Goal: Task Accomplishment & Management: Manage account settings

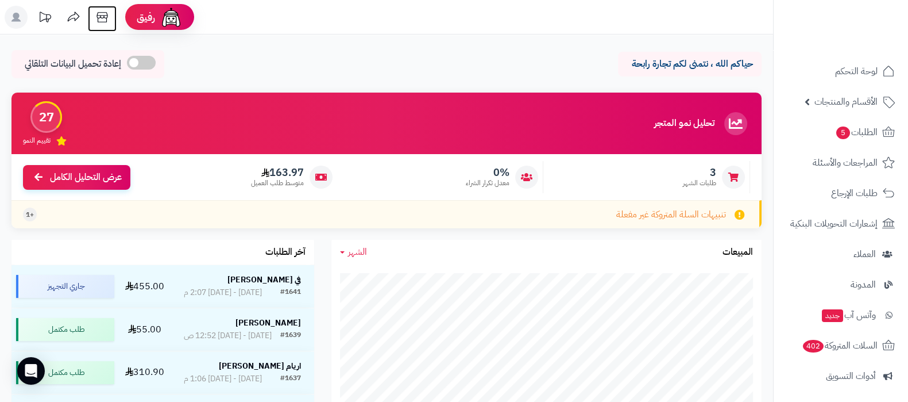
click at [103, 17] on icon at bounding box center [102, 17] width 11 height 10
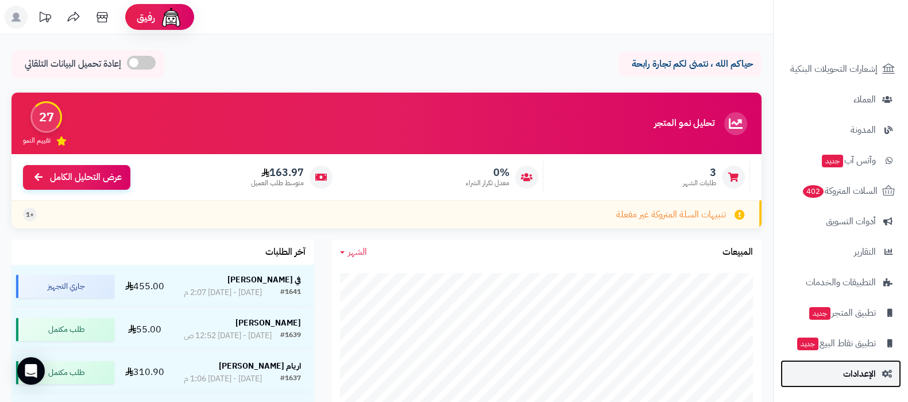
click at [851, 375] on span "الإعدادات" at bounding box center [859, 373] width 33 height 16
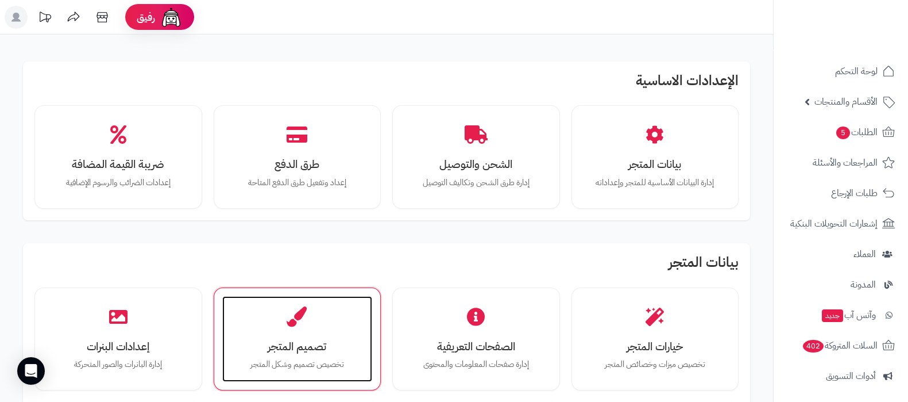
click at [258, 346] on h3 "تصميم المتجر" at bounding box center [298, 346] width 128 height 12
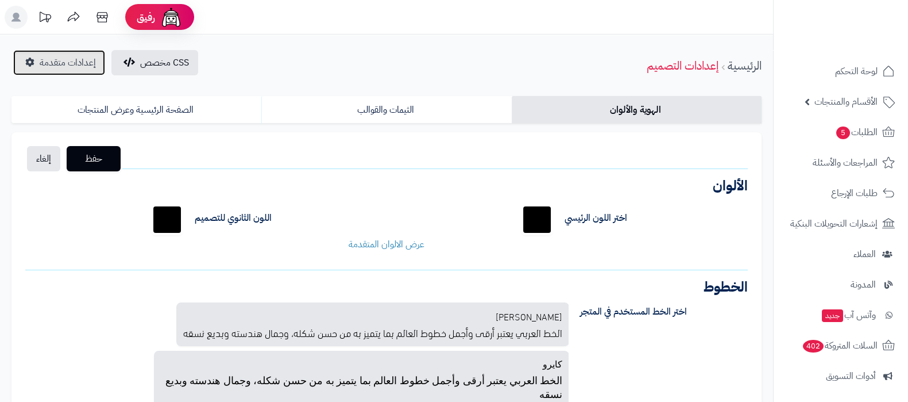
click at [78, 63] on span "إعدادات متقدمة" at bounding box center [68, 63] width 56 height 14
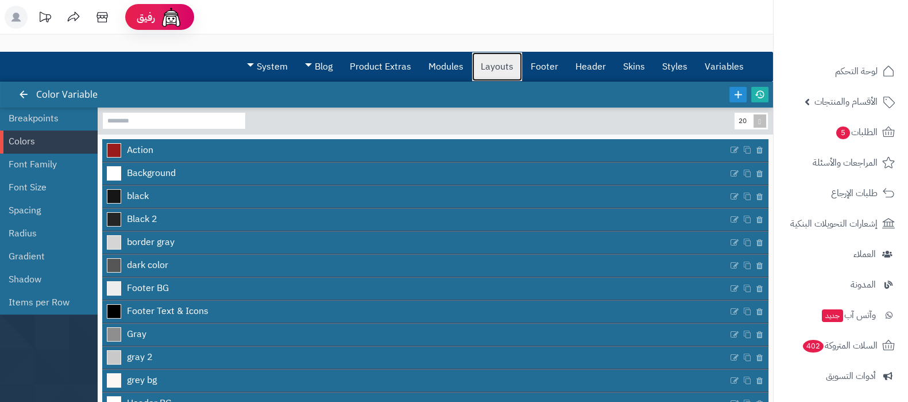
click at [488, 64] on link "Layouts" at bounding box center [497, 66] width 50 height 29
click at [489, 53] on link "Layouts" at bounding box center [497, 66] width 50 height 29
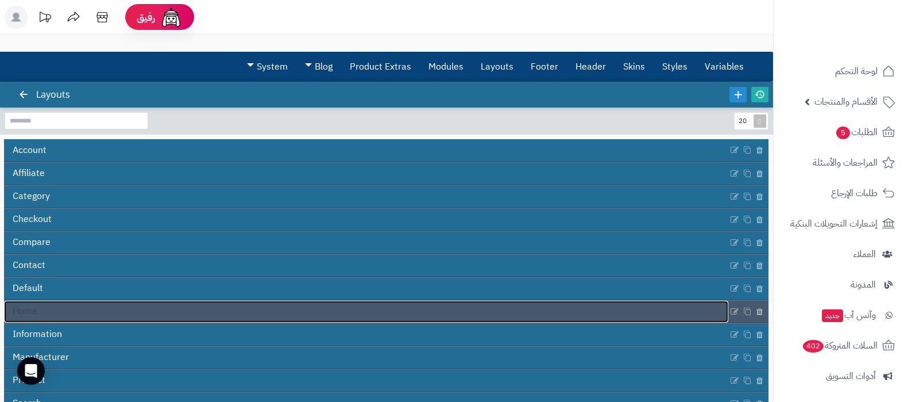
click at [302, 319] on link "Home" at bounding box center [366, 311] width 724 height 22
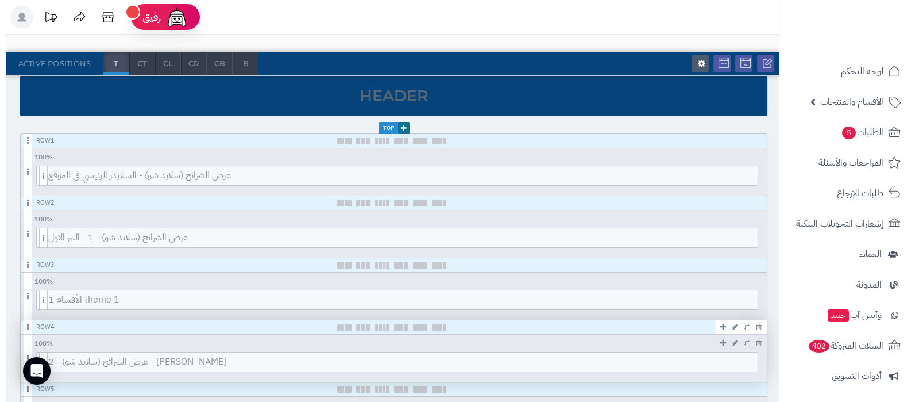
scroll to position [143, 0]
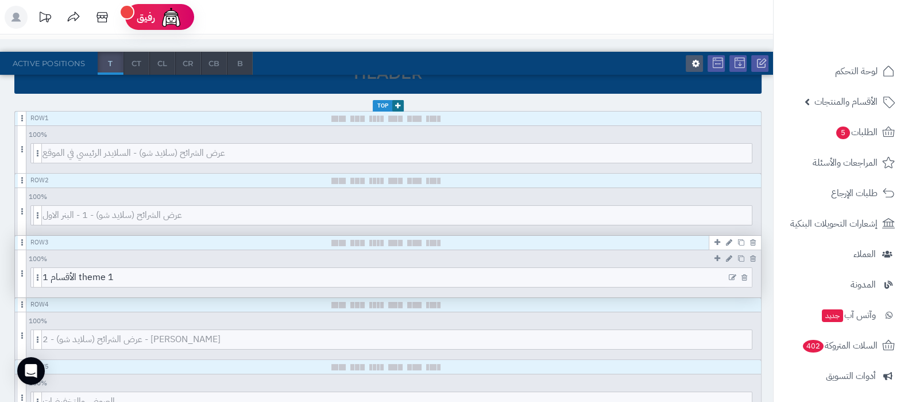
click at [729, 274] on icon at bounding box center [732, 277] width 7 height 8
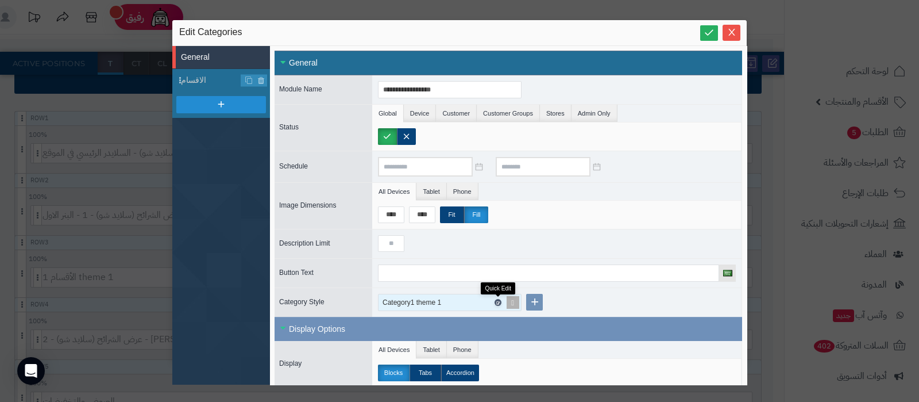
click at [498, 302] on icon at bounding box center [497, 302] width 3 height 5
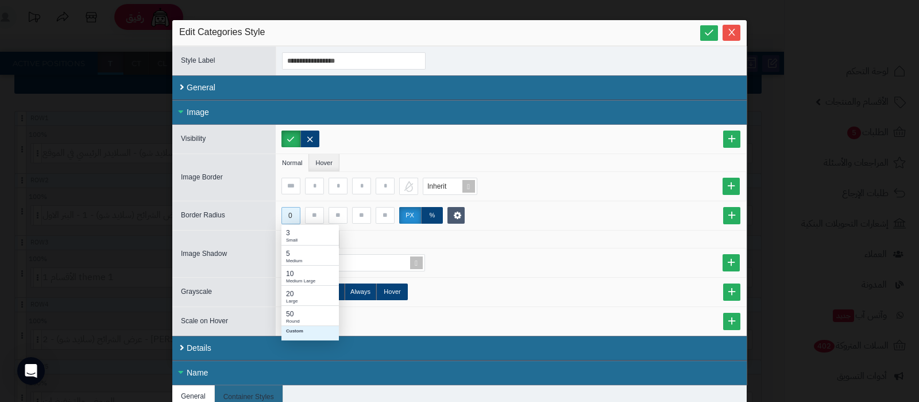
click at [298, 214] on div "0" at bounding box center [290, 215] width 17 height 16
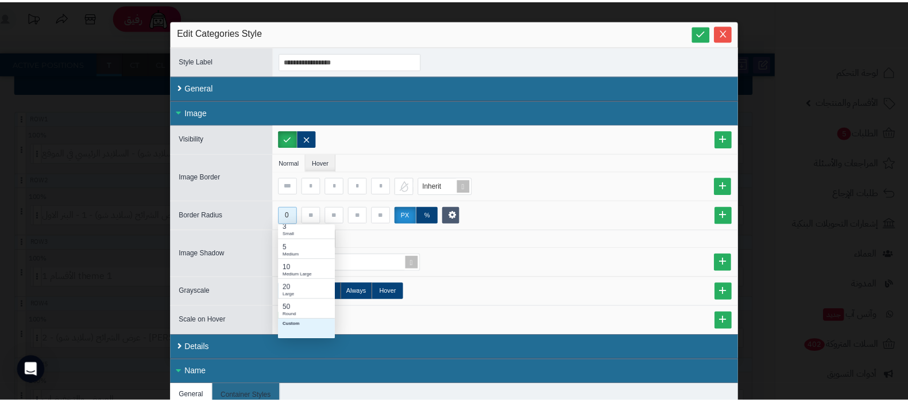
scroll to position [0, 0]
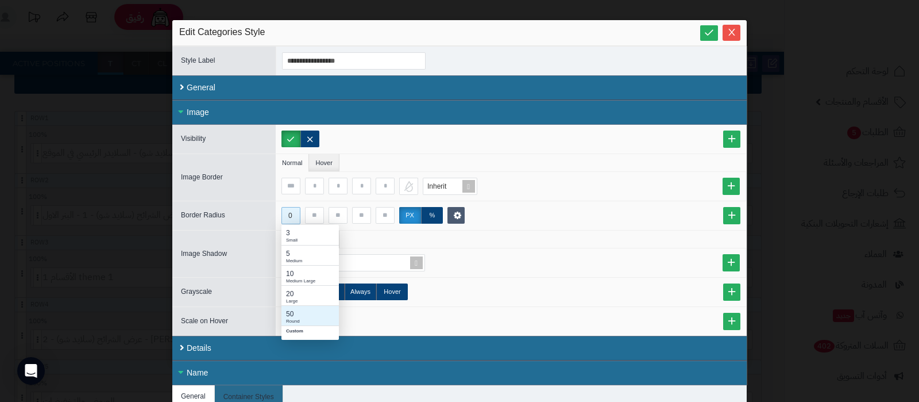
click at [311, 310] on div "50" at bounding box center [310, 314] width 48 height 10
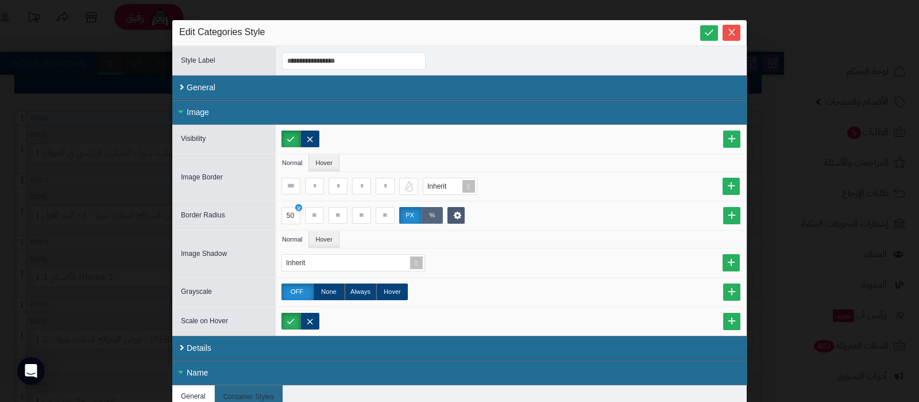
click at [438, 218] on label "%" at bounding box center [432, 215] width 22 height 17
click at [712, 27] on icon at bounding box center [709, 32] width 11 height 11
click at [735, 33] on icon "Close" at bounding box center [731, 32] width 6 height 7
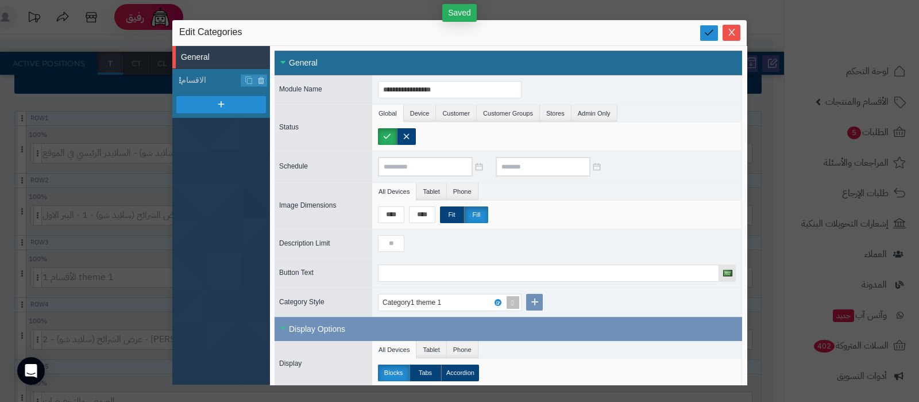
click at [712, 37] on icon at bounding box center [709, 32] width 11 height 11
click at [730, 30] on icon "Close" at bounding box center [731, 31] width 9 height 9
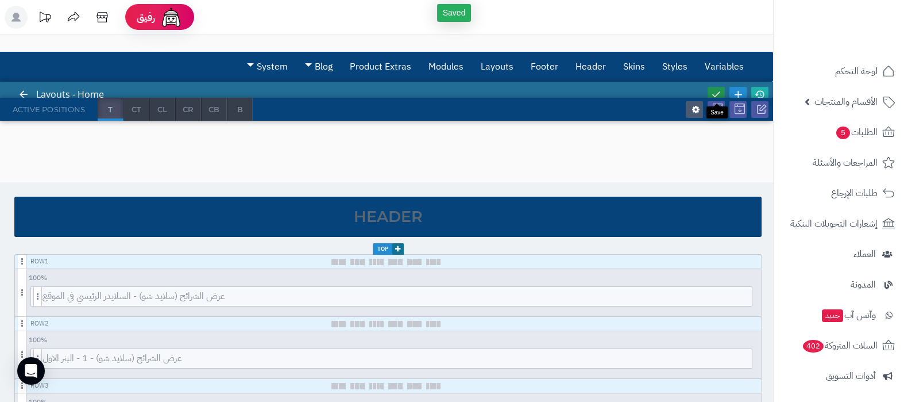
click at [717, 90] on icon at bounding box center [716, 94] width 10 height 10
click at [763, 89] on icon at bounding box center [760, 94] width 10 height 10
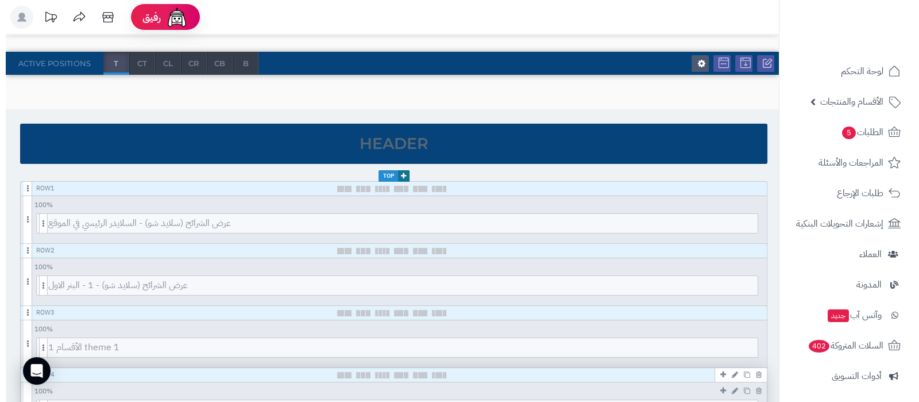
scroll to position [143, 0]
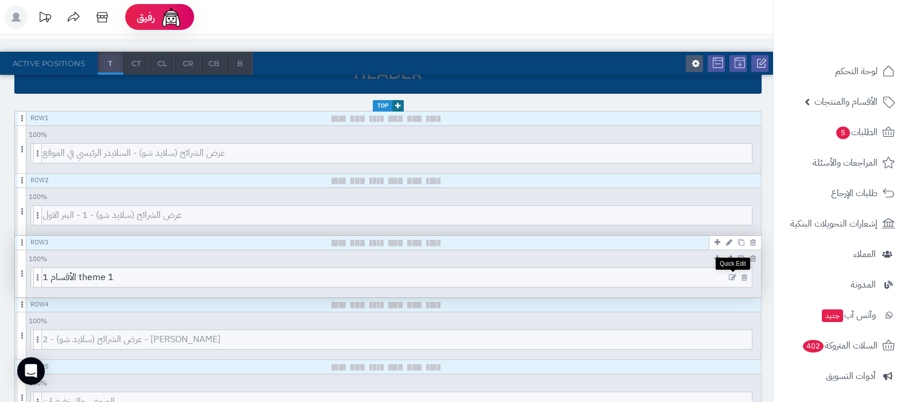
click at [734, 275] on icon at bounding box center [732, 277] width 7 height 8
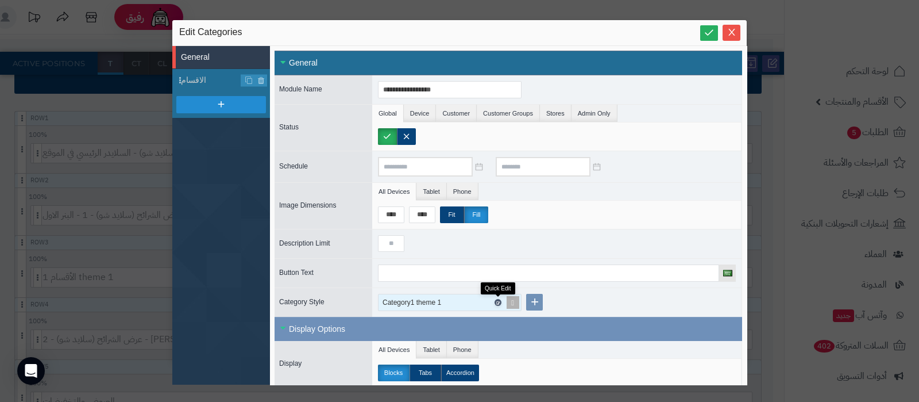
click at [498, 300] on icon at bounding box center [497, 302] width 3 height 5
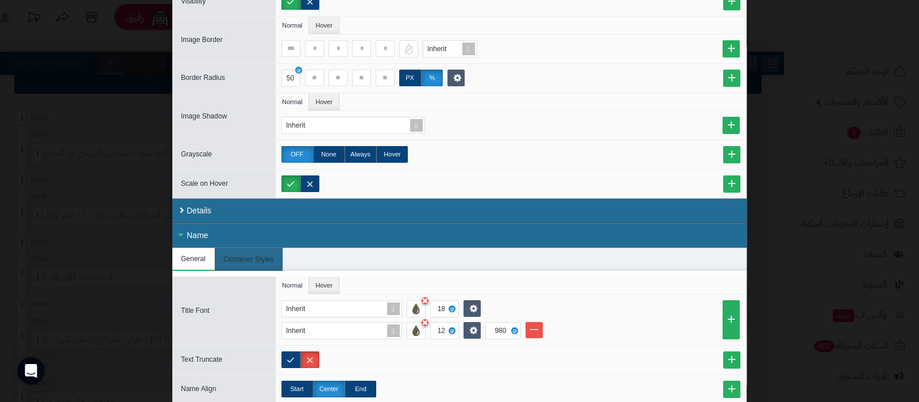
scroll to position [0, 0]
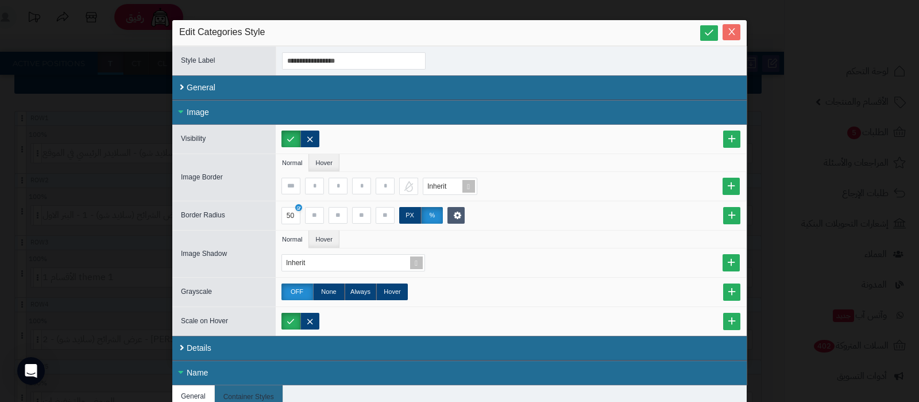
click at [736, 35] on icon "Close" at bounding box center [731, 31] width 9 height 9
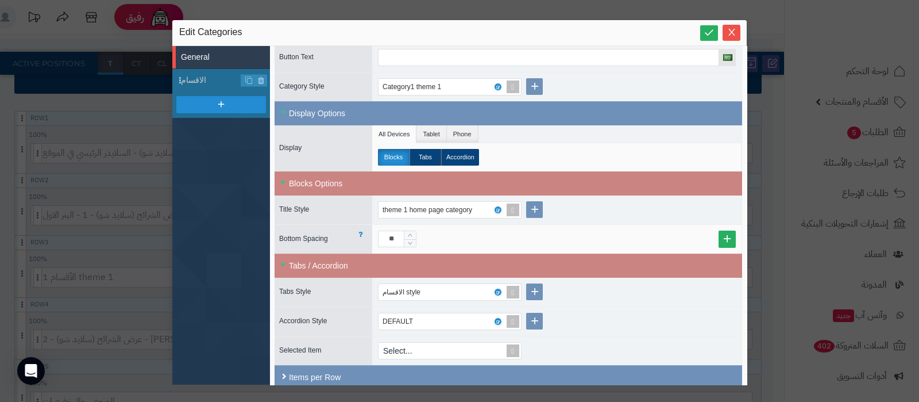
scroll to position [246, 0]
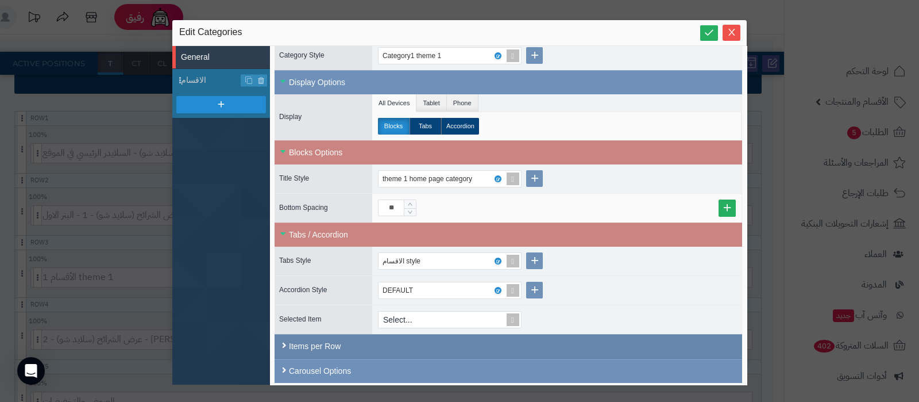
click at [509, 338] on div "Items per Row" at bounding box center [509, 346] width 468 height 25
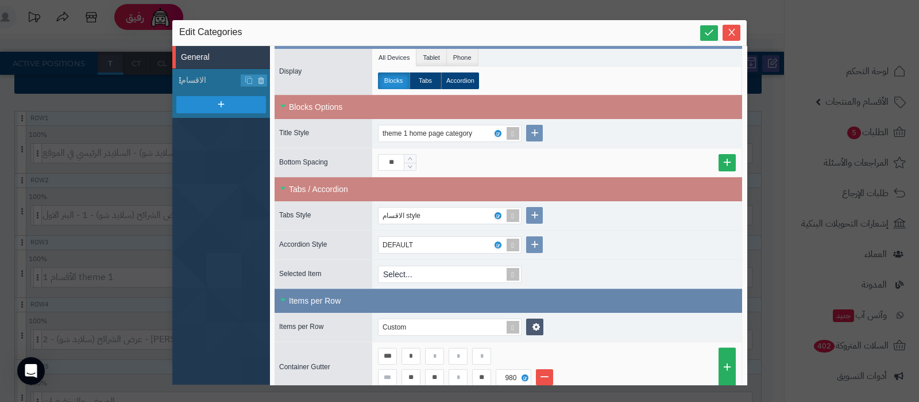
scroll to position [325, 0]
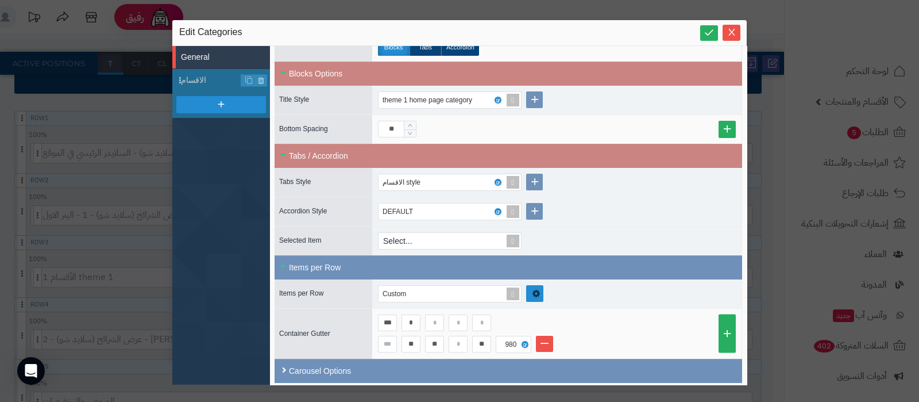
click at [535, 291] on icon at bounding box center [536, 292] width 8 height 9
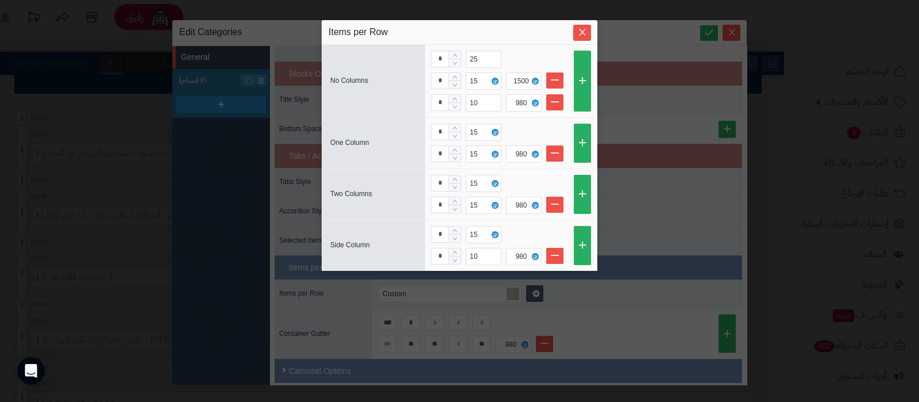
click at [654, 30] on div "sentinelStart Items per Row No Columns * 25 * 15 1500 * 10 980 One Column * 15 …" at bounding box center [459, 201] width 919 height 402
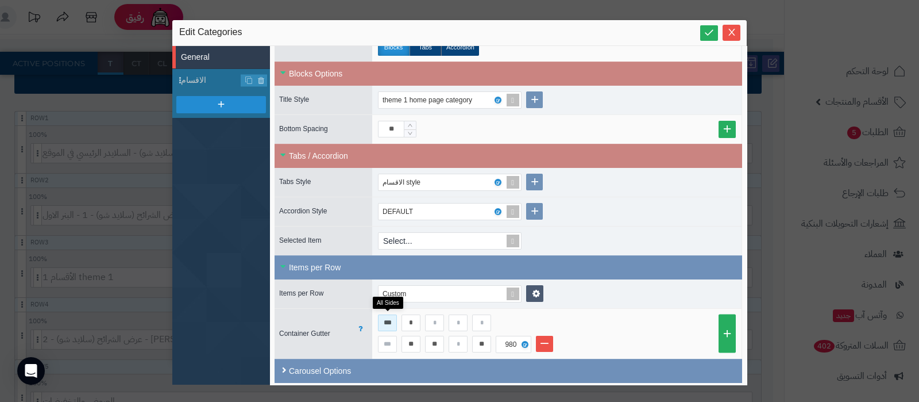
click at [385, 319] on input "***" at bounding box center [387, 322] width 19 height 17
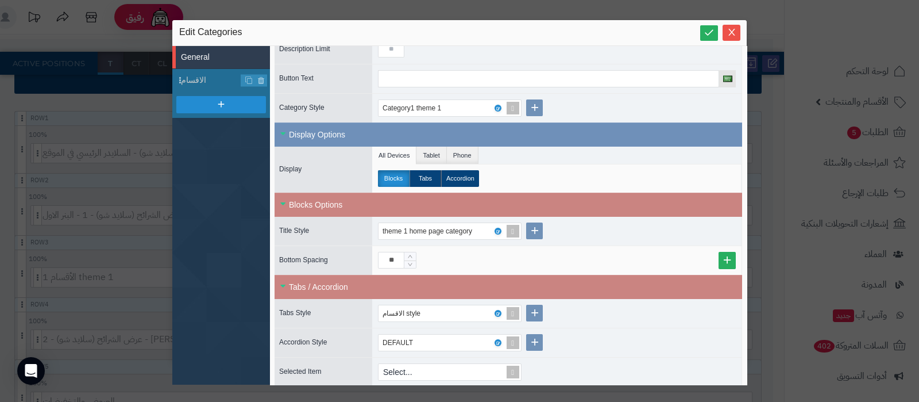
scroll to position [110, 0]
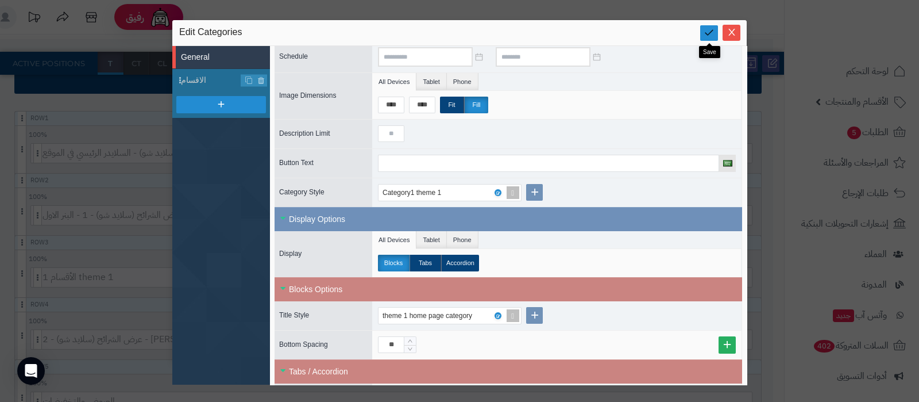
type input "**"
click at [706, 29] on icon at bounding box center [709, 32] width 11 height 11
click at [735, 37] on button "Close" at bounding box center [732, 32] width 18 height 16
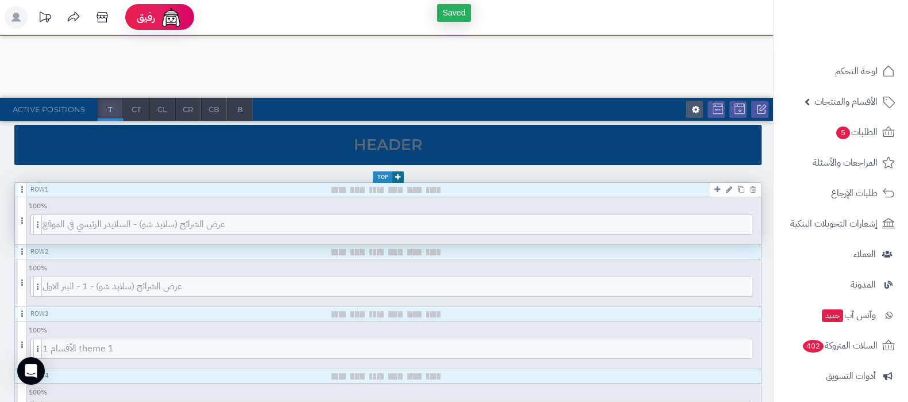
scroll to position [0, 0]
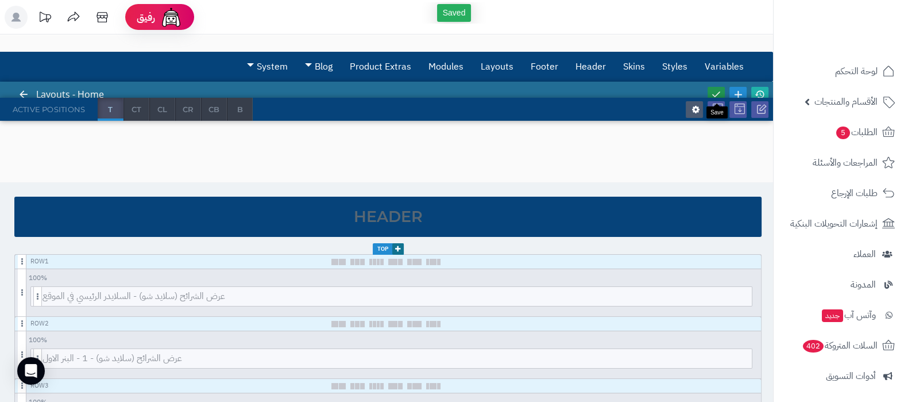
click at [719, 92] on icon at bounding box center [716, 94] width 10 height 10
click at [758, 89] on icon at bounding box center [760, 94] width 10 height 10
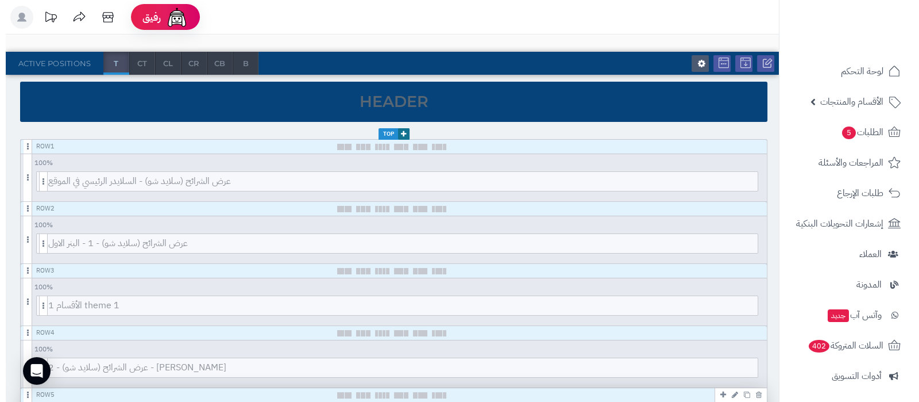
scroll to position [215, 0]
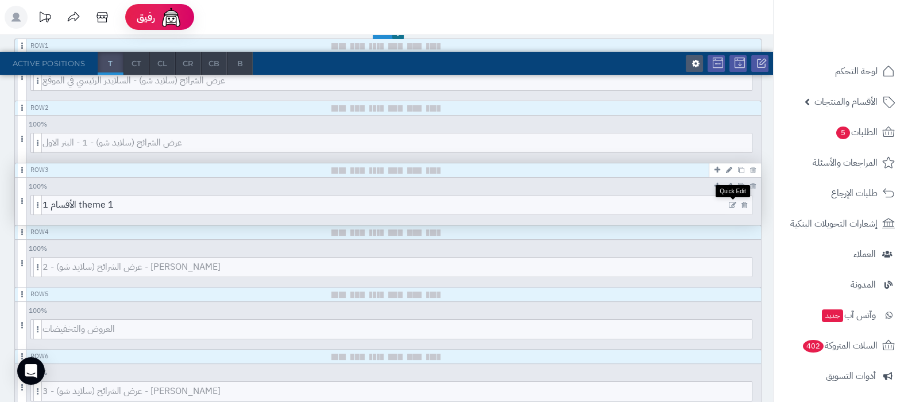
click at [732, 205] on icon at bounding box center [732, 205] width 7 height 8
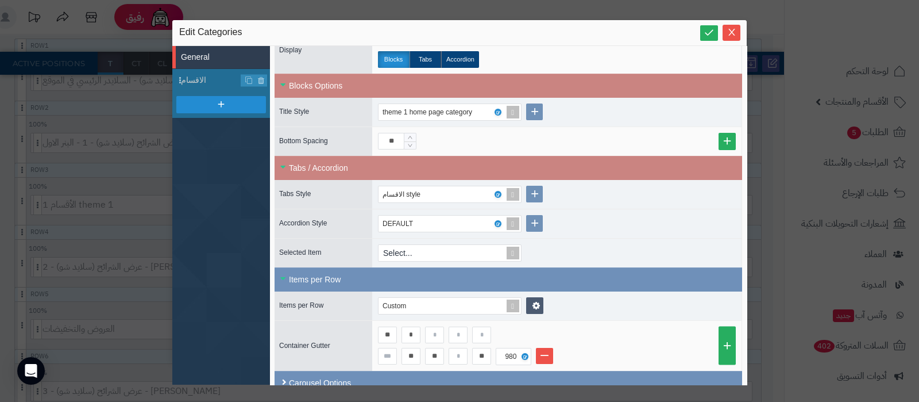
scroll to position [325, 0]
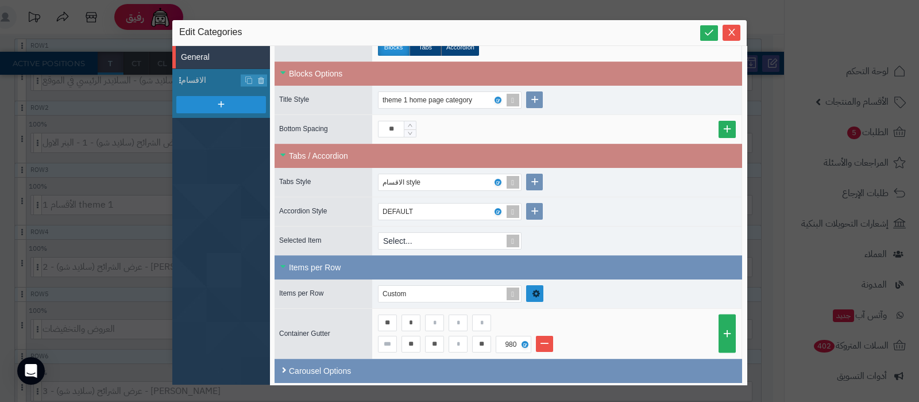
click at [537, 290] on icon at bounding box center [536, 293] width 7 height 9
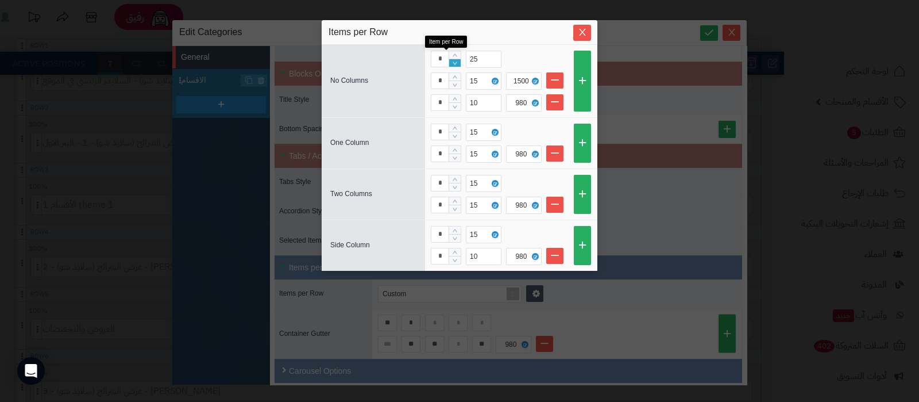
type input "*"
click at [456, 61] on icon "Decrease Value" at bounding box center [455, 63] width 5 height 7
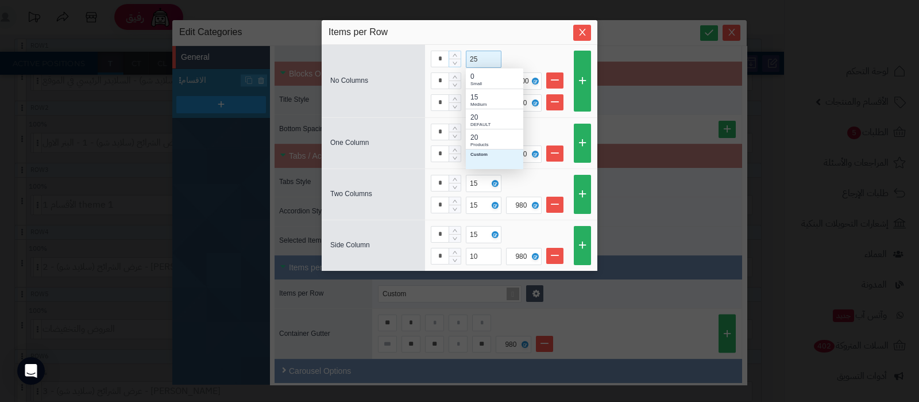
click at [476, 61] on div "25" at bounding box center [475, 59] width 10 height 16
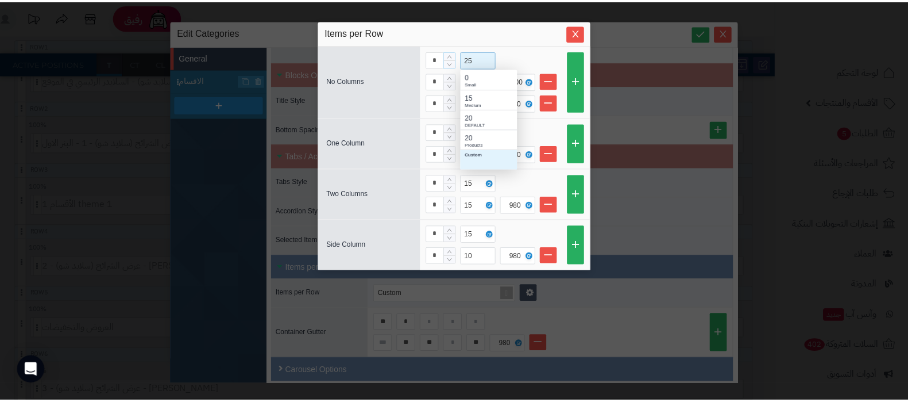
scroll to position [89, 46]
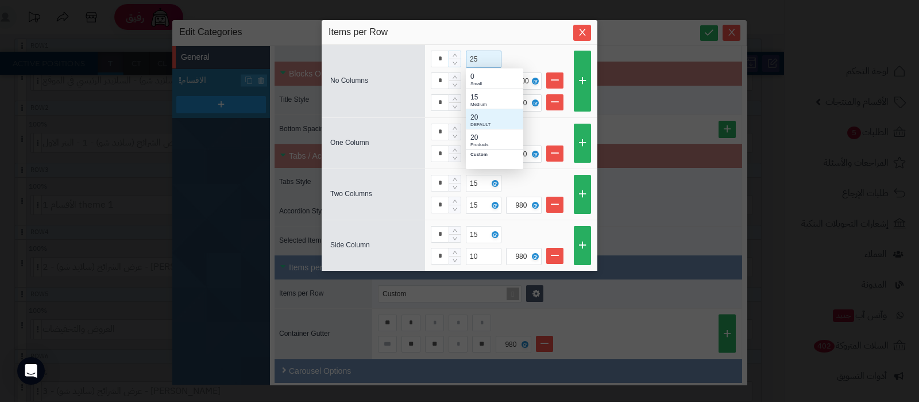
click at [486, 119] on div "20" at bounding box center [495, 117] width 48 height 10
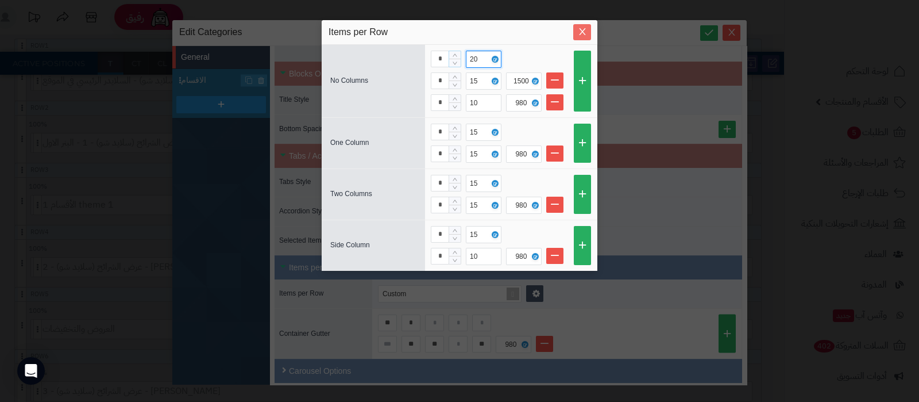
click at [579, 32] on icon "Close" at bounding box center [582, 31] width 9 height 9
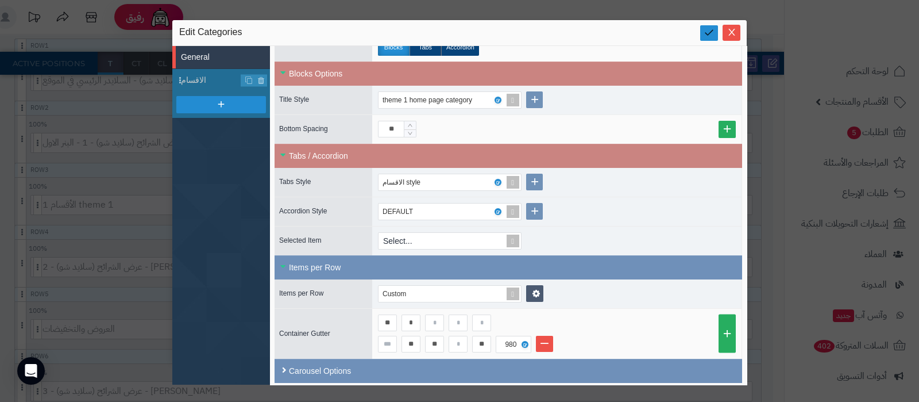
click at [709, 29] on icon at bounding box center [709, 32] width 11 height 11
click at [734, 34] on icon "Close" at bounding box center [731, 31] width 9 height 9
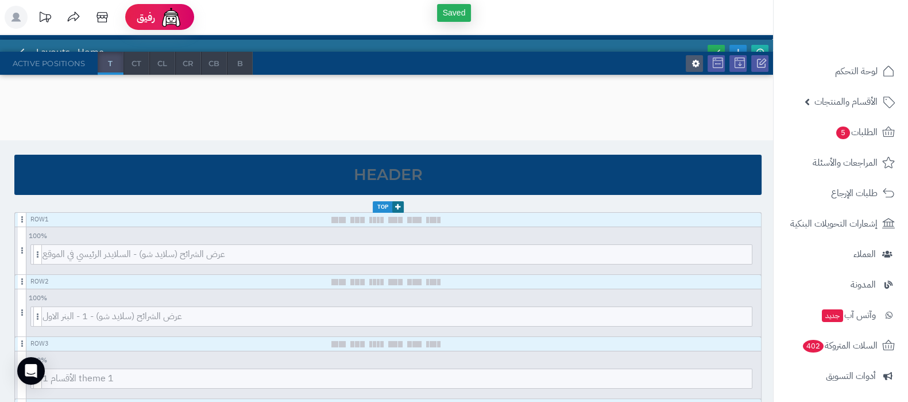
scroll to position [0, 0]
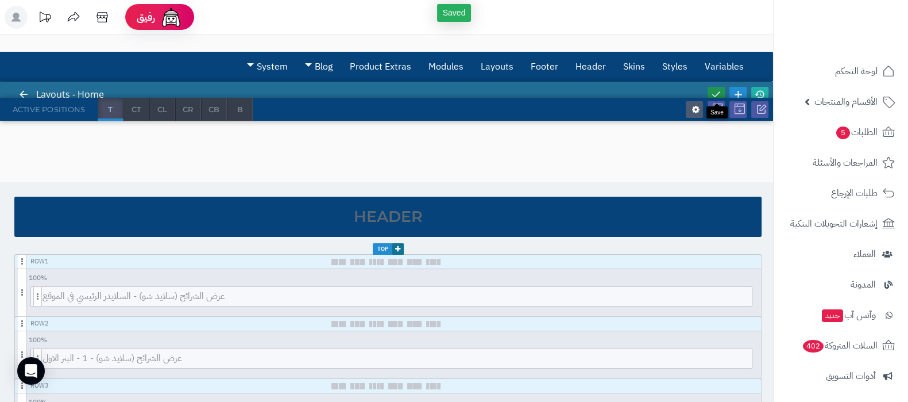
click at [716, 92] on icon at bounding box center [716, 94] width 10 height 10
click at [757, 90] on icon at bounding box center [760, 94] width 10 height 10
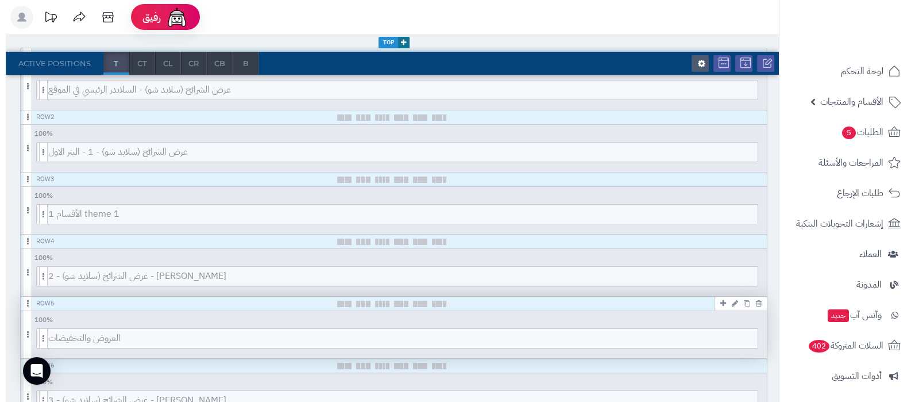
scroll to position [215, 0]
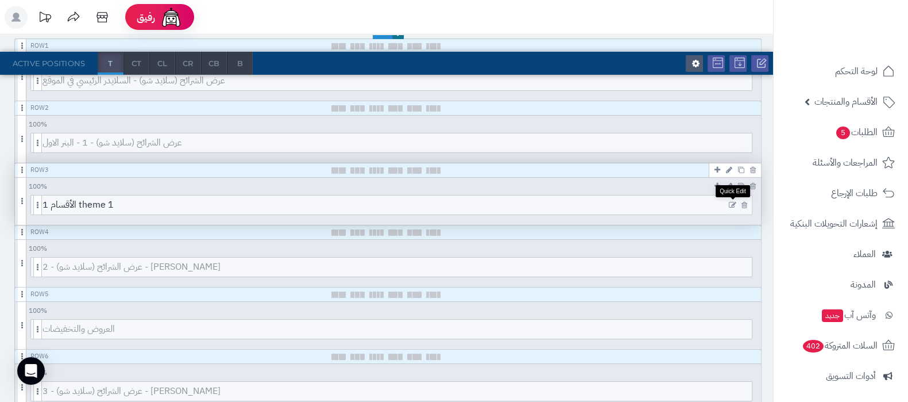
click at [729, 203] on icon at bounding box center [732, 205] width 7 height 8
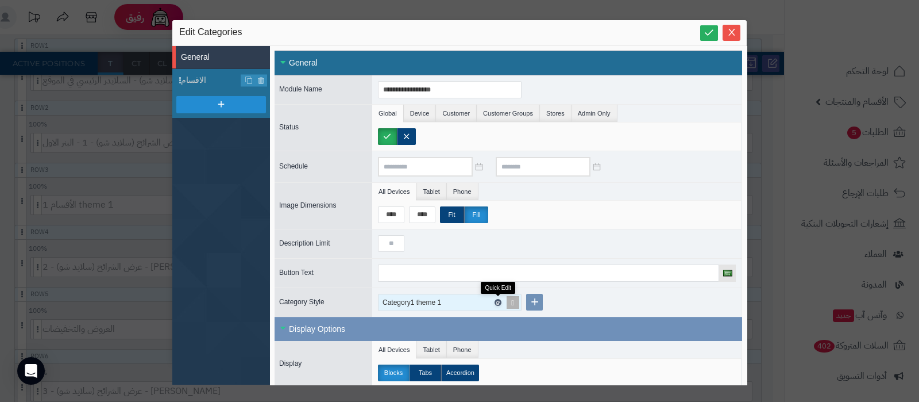
click at [499, 301] on icon at bounding box center [497, 302] width 3 height 5
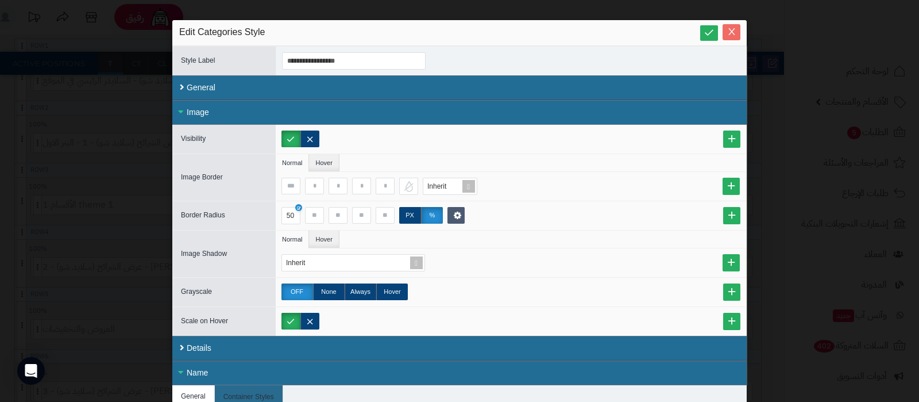
click at [736, 29] on icon "Close" at bounding box center [731, 31] width 9 height 9
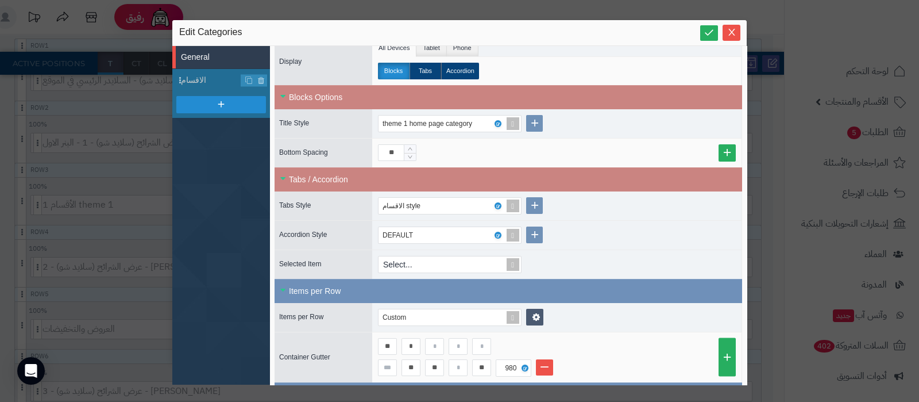
scroll to position [325, 0]
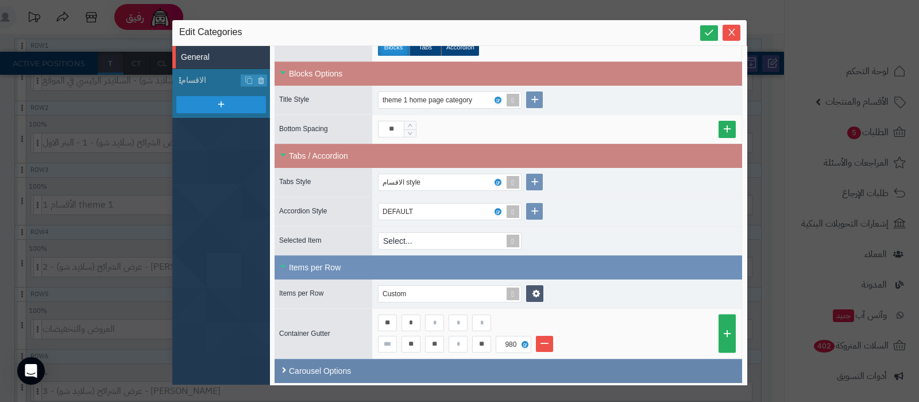
click at [416, 358] on div "Carousel Options" at bounding box center [509, 370] width 468 height 24
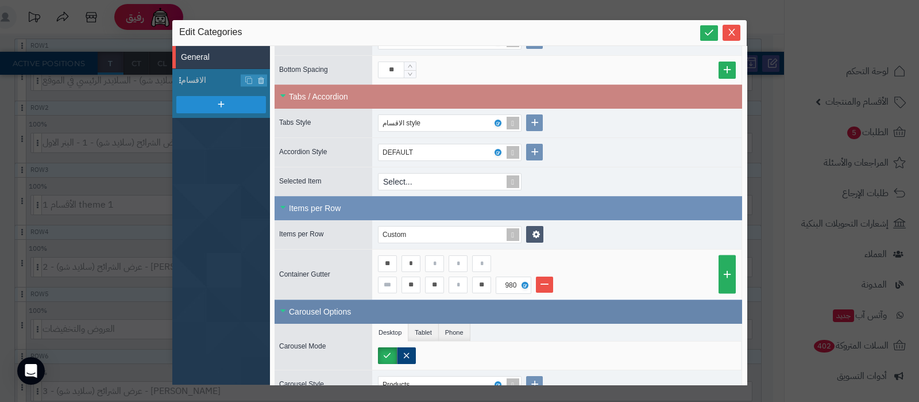
scroll to position [430, 0]
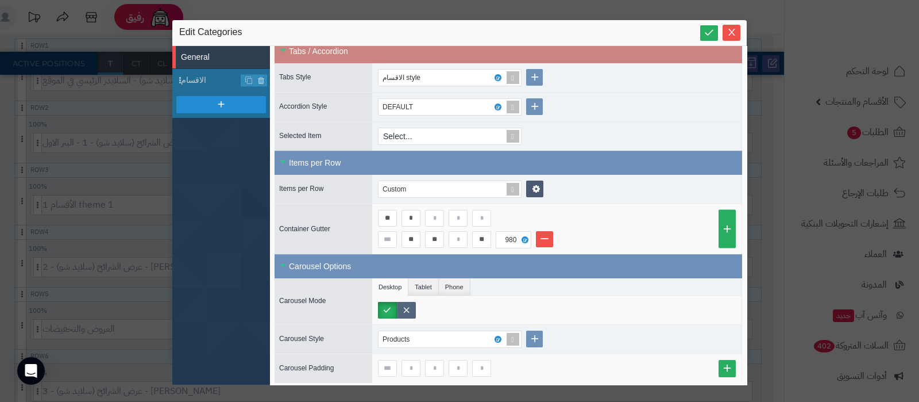
click at [409, 307] on label at bounding box center [406, 310] width 19 height 17
click at [539, 187] on icon at bounding box center [537, 188] width 8 height 9
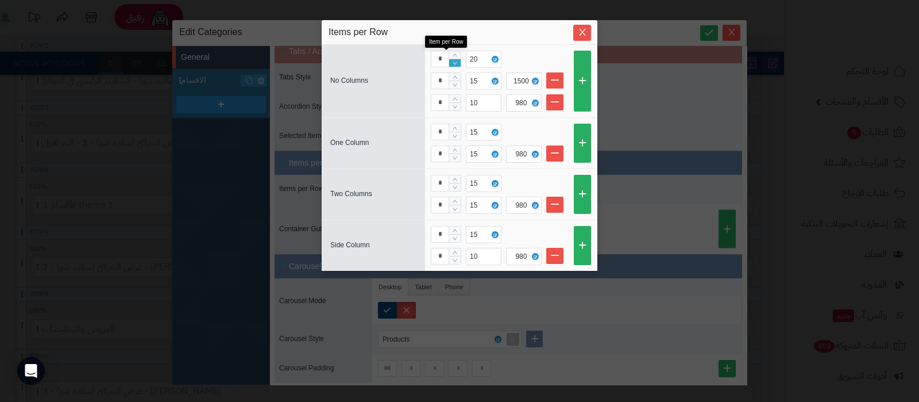
click at [457, 63] on icon "Decrease Value" at bounding box center [455, 63] width 7 height 7
type input "*"
click at [457, 63] on icon "Decrease Value" at bounding box center [455, 63] width 7 height 7
click at [457, 83] on icon "Decrease Value" at bounding box center [455, 85] width 5 height 7
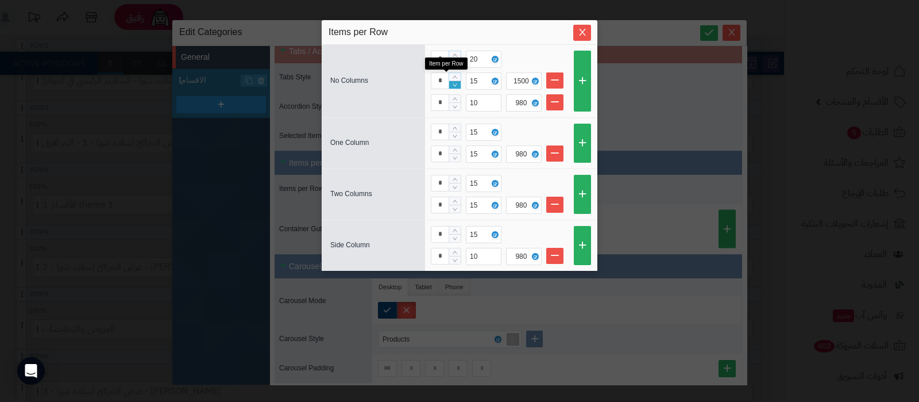
type input "*"
click at [457, 83] on icon "Decrease Value" at bounding box center [455, 85] width 5 height 7
type input "*"
click at [457, 95] on icon "Increase Value" at bounding box center [455, 98] width 5 height 7
click at [585, 34] on icon "Close" at bounding box center [582, 31] width 9 height 9
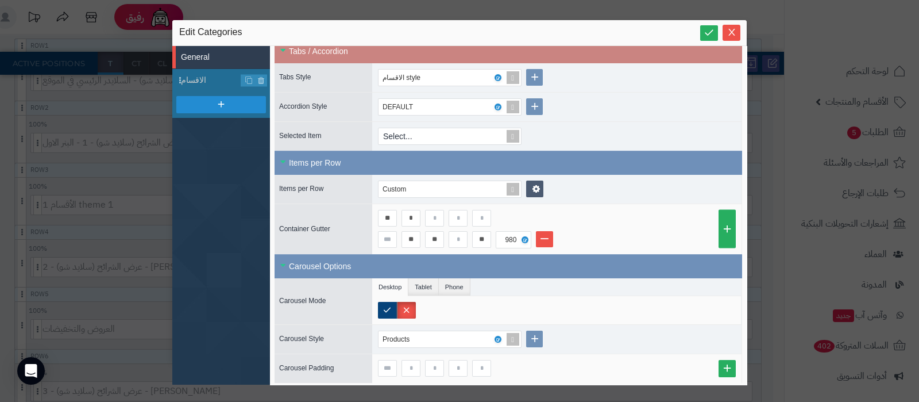
click at [705, 32] on icon at bounding box center [709, 32] width 11 height 11
click at [738, 33] on span "Close" at bounding box center [732, 32] width 18 height 10
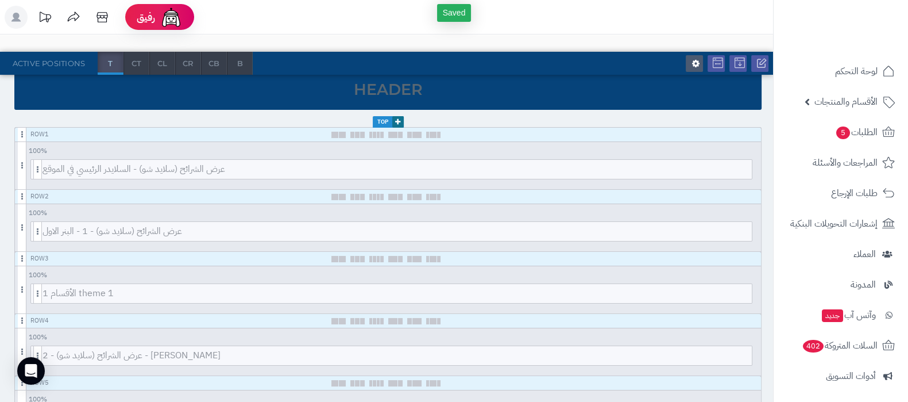
scroll to position [0, 0]
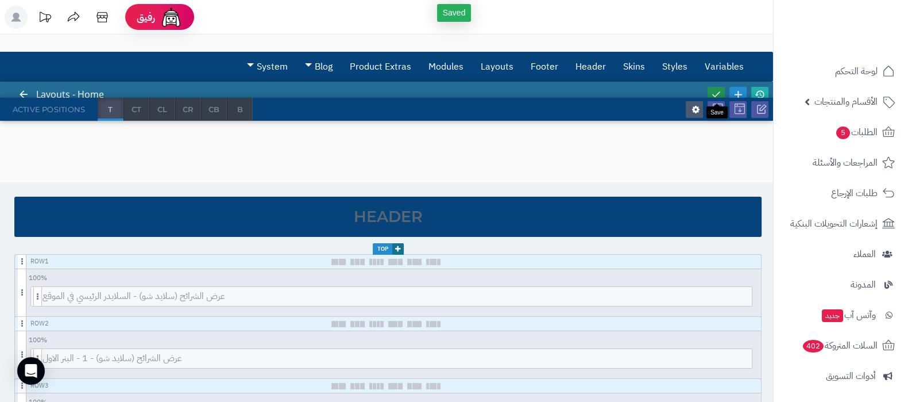
click at [715, 90] on icon at bounding box center [716, 94] width 10 height 10
click at [763, 91] on icon at bounding box center [760, 94] width 10 height 10
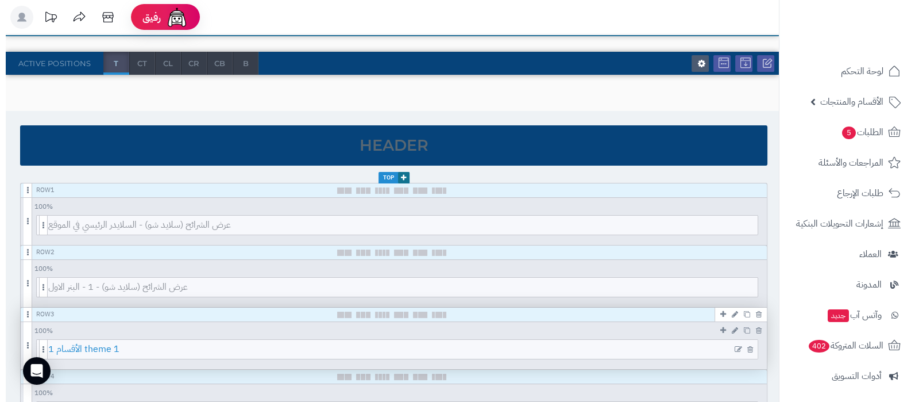
scroll to position [143, 0]
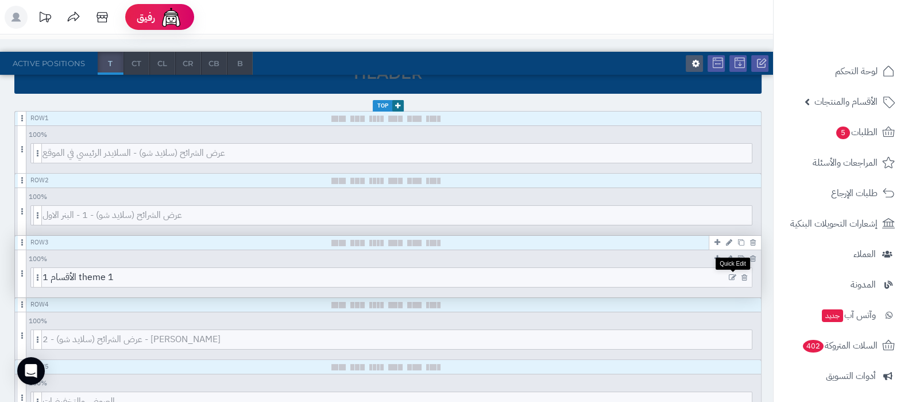
click at [735, 273] on icon at bounding box center [732, 277] width 7 height 8
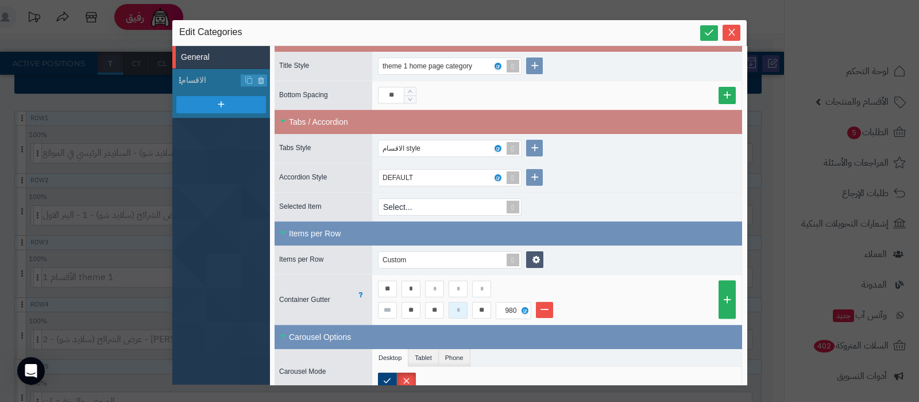
scroll to position [430, 0]
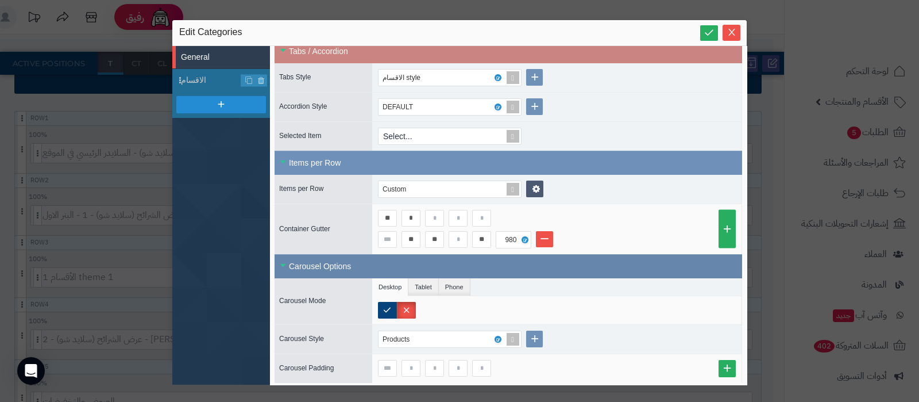
click at [393, 258] on div "Carousel Options" at bounding box center [509, 266] width 468 height 24
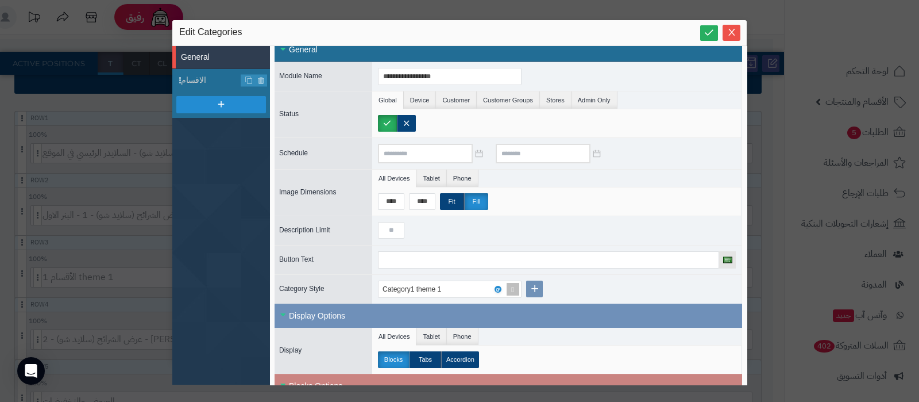
scroll to position [0, 0]
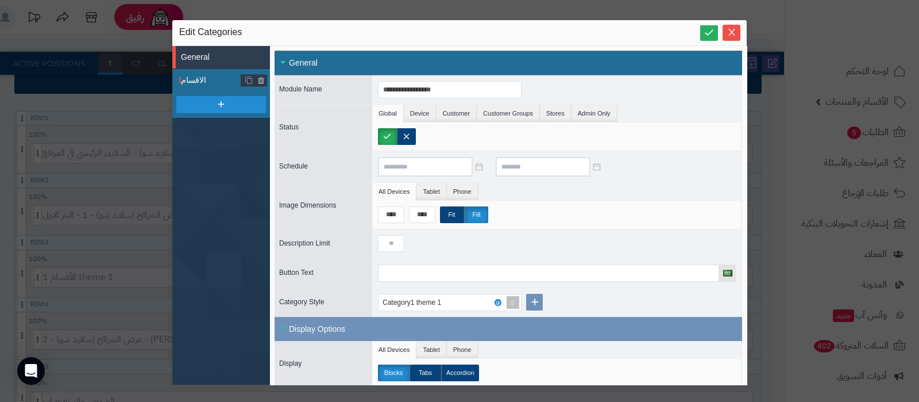
click at [211, 78] on span "الاقسام" at bounding box center [211, 80] width 60 height 12
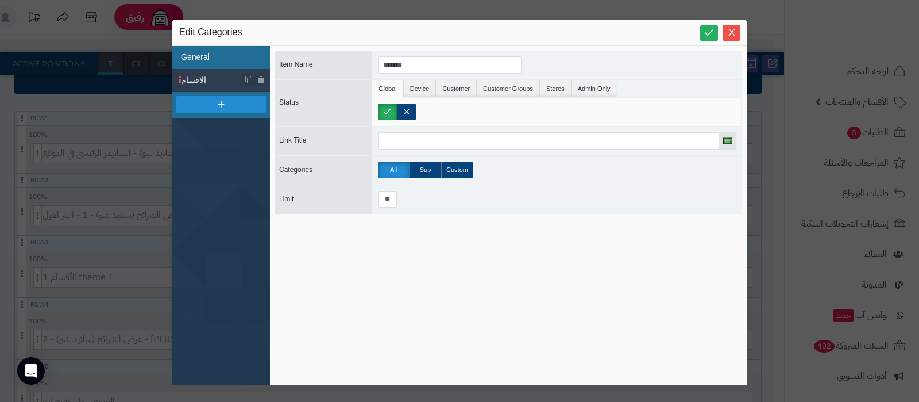
click at [219, 56] on li "General" at bounding box center [221, 57] width 98 height 23
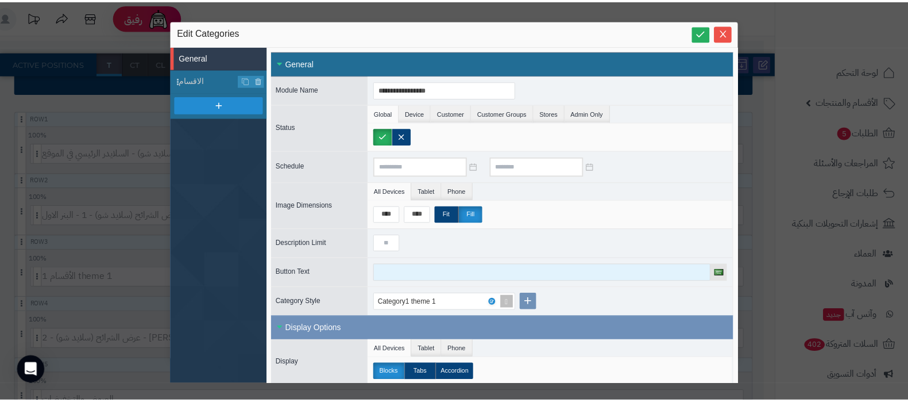
scroll to position [71, 0]
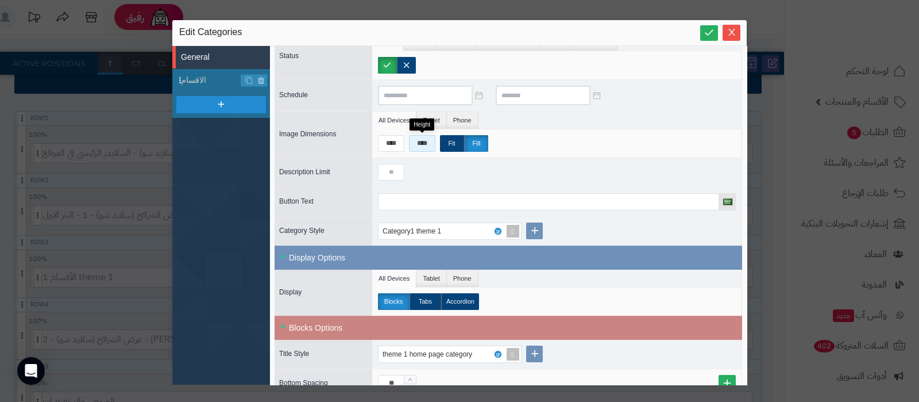
click at [425, 145] on input "****" at bounding box center [422, 143] width 26 height 17
type input "****"
click at [705, 34] on icon at bounding box center [709, 32] width 11 height 11
click at [734, 36] on icon "Close" at bounding box center [731, 31] width 9 height 9
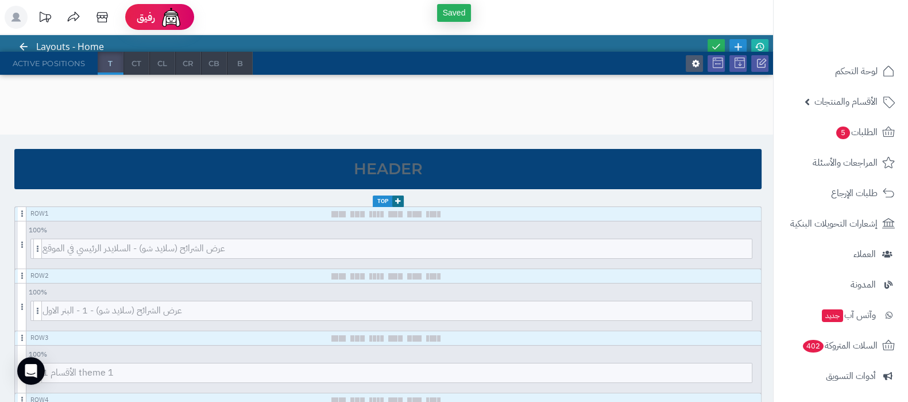
scroll to position [0, 0]
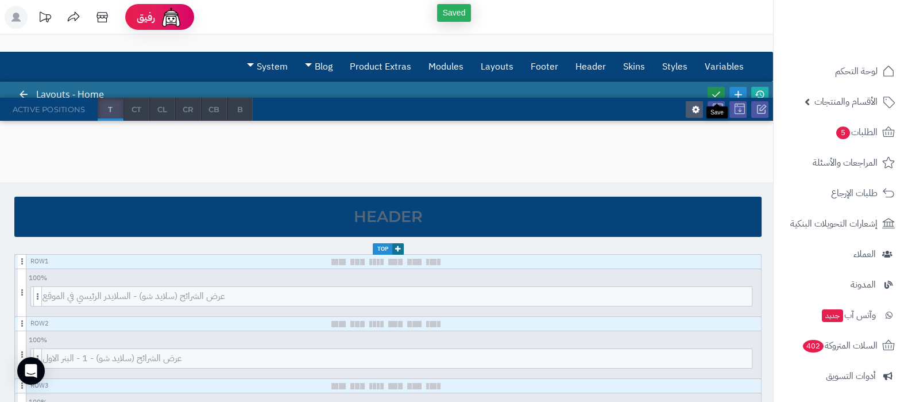
click at [715, 92] on icon at bounding box center [716, 94] width 10 height 10
click at [755, 89] on icon at bounding box center [760, 94] width 10 height 10
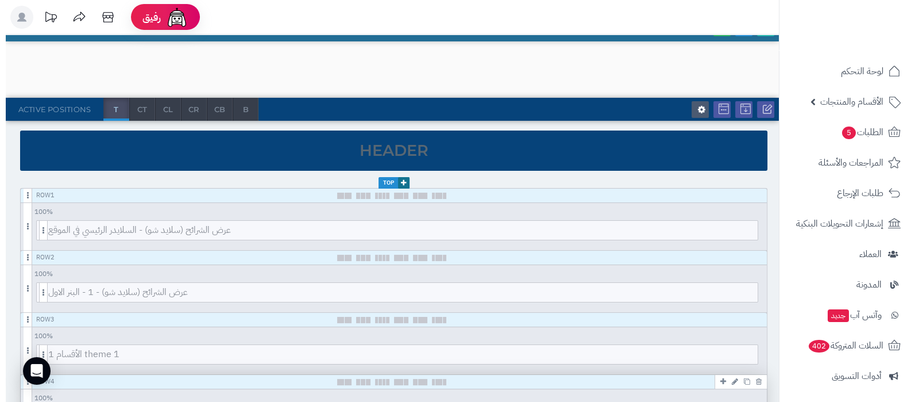
scroll to position [143, 0]
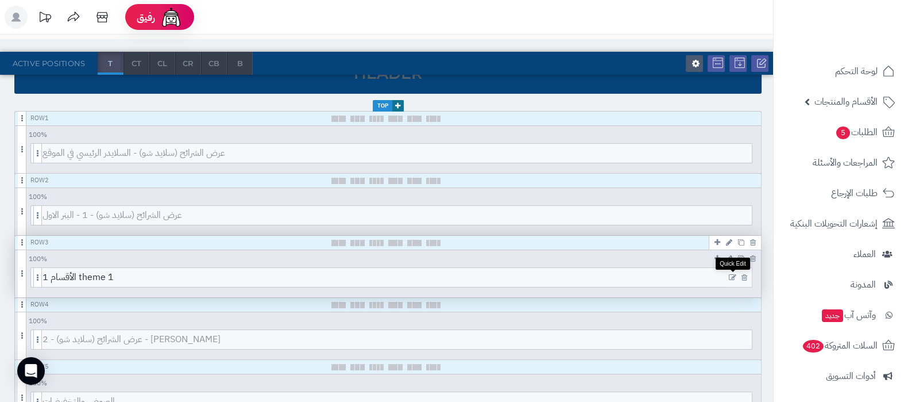
click at [732, 275] on icon at bounding box center [732, 277] width 7 height 8
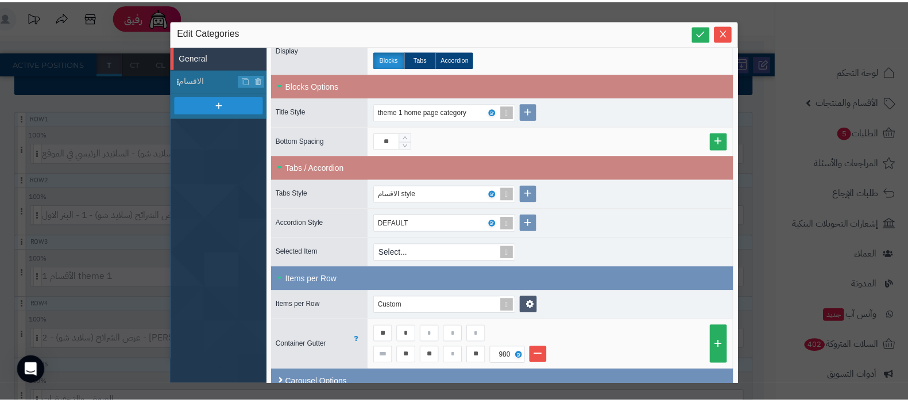
scroll to position [325, 0]
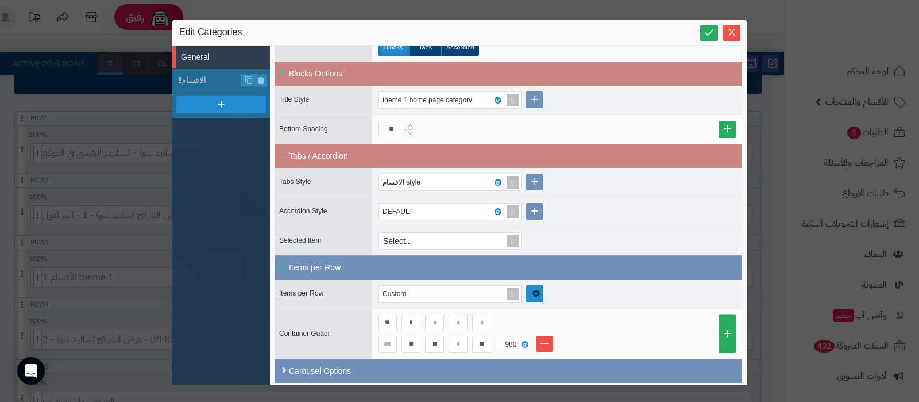
click at [533, 289] on icon at bounding box center [536, 293] width 7 height 9
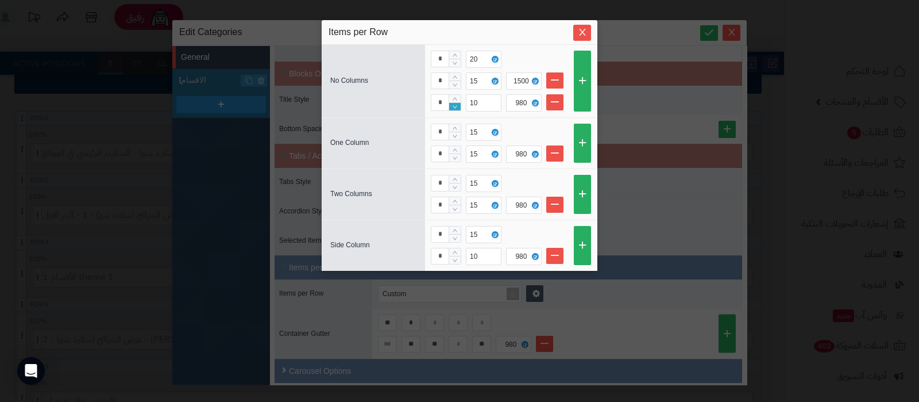
type input "*"
click at [452, 105] on icon "Decrease Value" at bounding box center [455, 106] width 7 height 7
click at [581, 30] on icon "Close" at bounding box center [582, 31] width 9 height 9
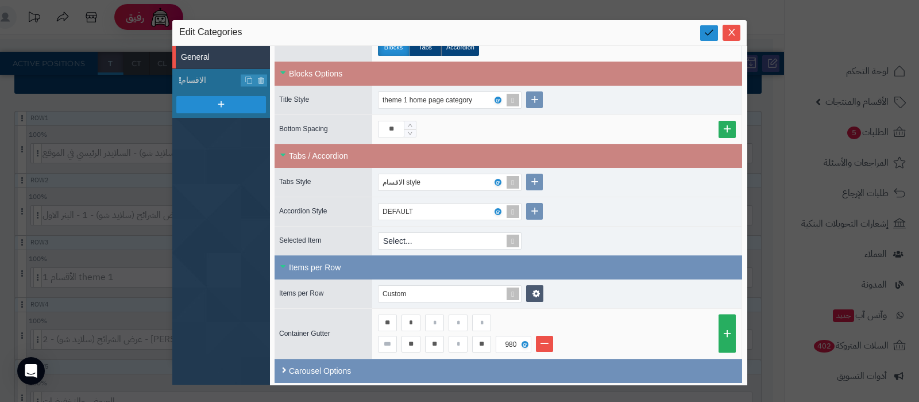
click at [709, 37] on icon at bounding box center [709, 32] width 11 height 11
click at [735, 36] on icon "Close" at bounding box center [731, 31] width 9 height 9
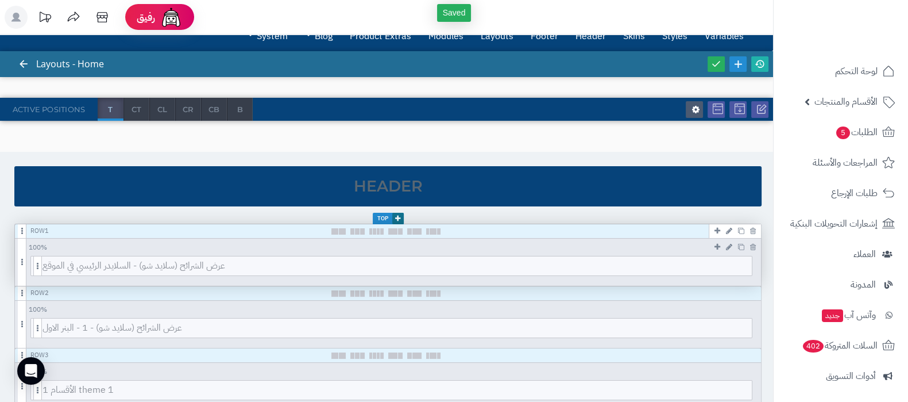
scroll to position [0, 0]
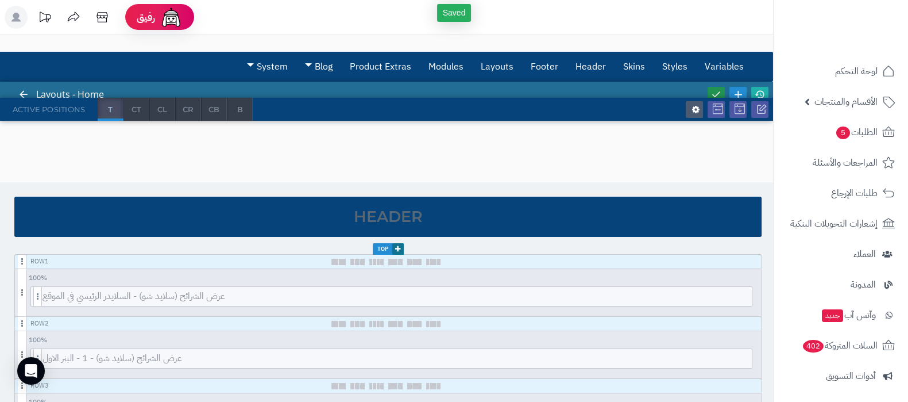
click at [712, 91] on icon at bounding box center [716, 94] width 10 height 10
click at [762, 90] on icon at bounding box center [760, 94] width 10 height 10
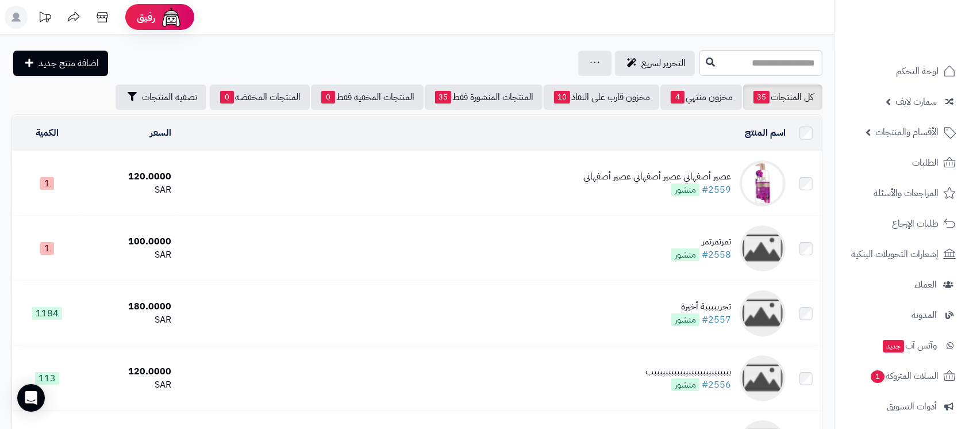
click at [307, 54] on div "التحرير لسريع جرد مخزون المنتجات جرد مخزون الخيارات فقط تعديل أسعار المنتجات ال…" at bounding box center [353, 63] width 685 height 25
